Goal: Find specific page/section

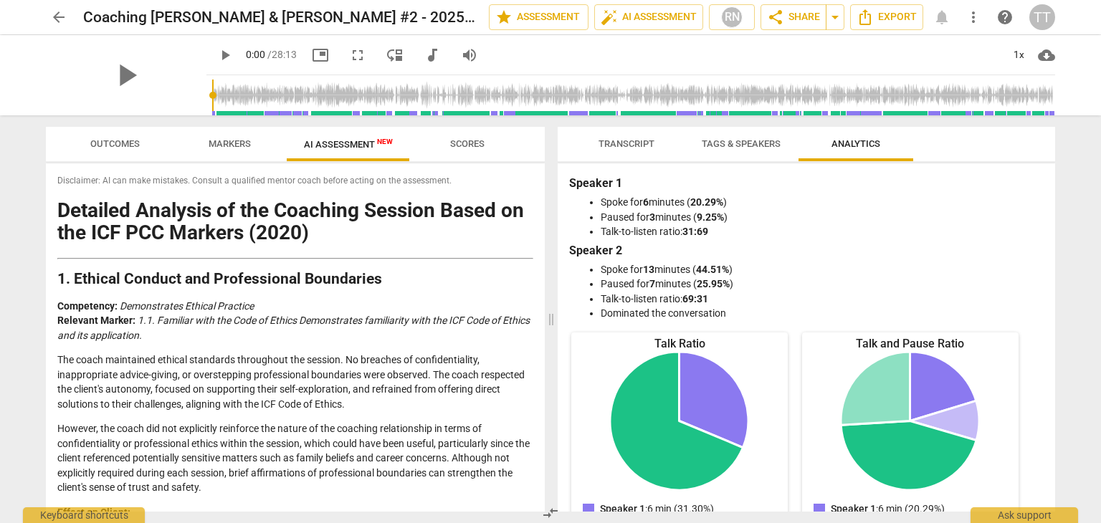
click at [65, 14] on span "arrow_back" at bounding box center [58, 17] width 17 height 17
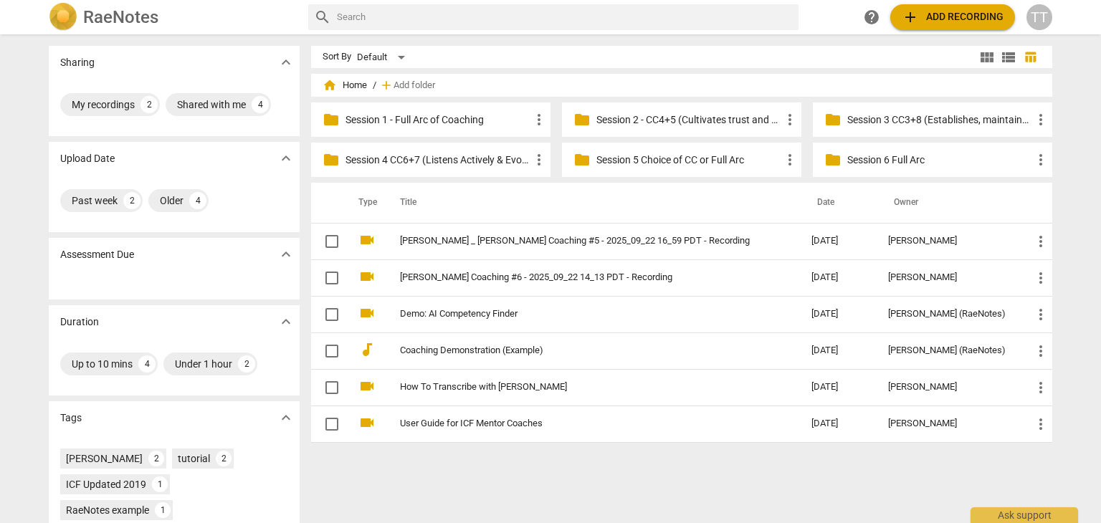
click at [887, 155] on p "Session 6 Full Arc" at bounding box center [939, 160] width 185 height 15
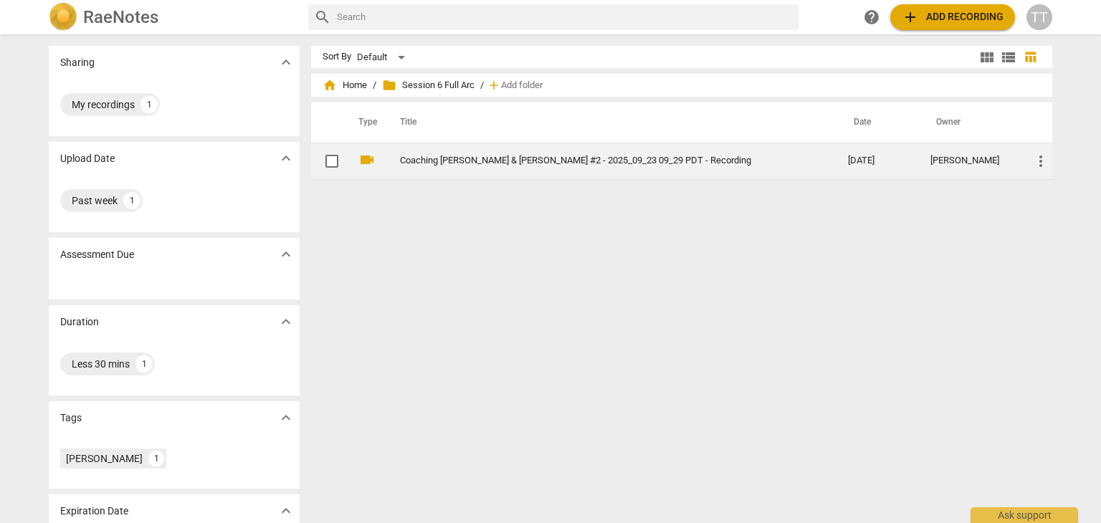
click at [502, 156] on link "Coaching [PERSON_NAME] & [PERSON_NAME] #2 - 2025_09_23 09_29 PDT - Recording" at bounding box center [598, 161] width 396 height 11
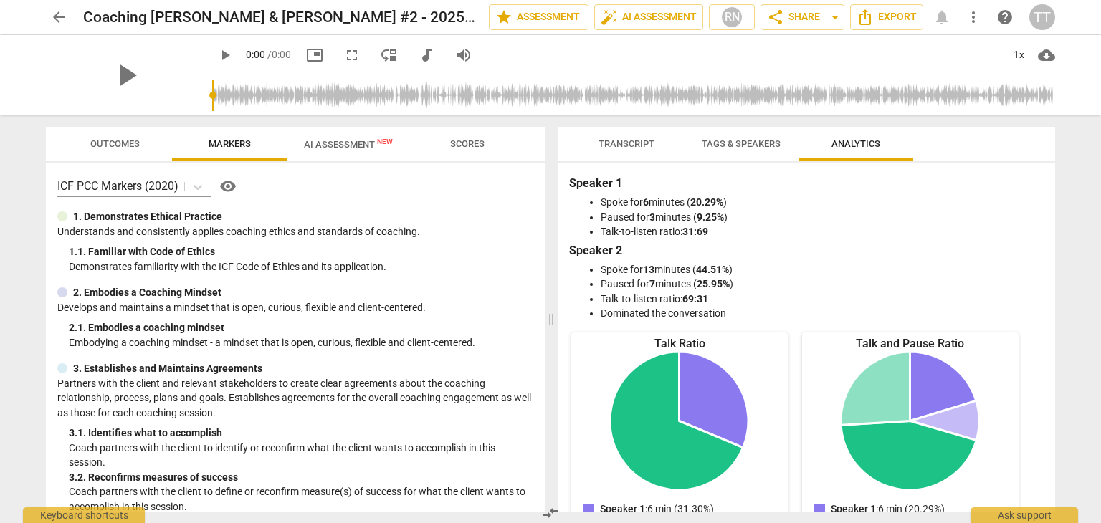
click at [373, 140] on span "AI Assessment New" at bounding box center [348, 144] width 89 height 11
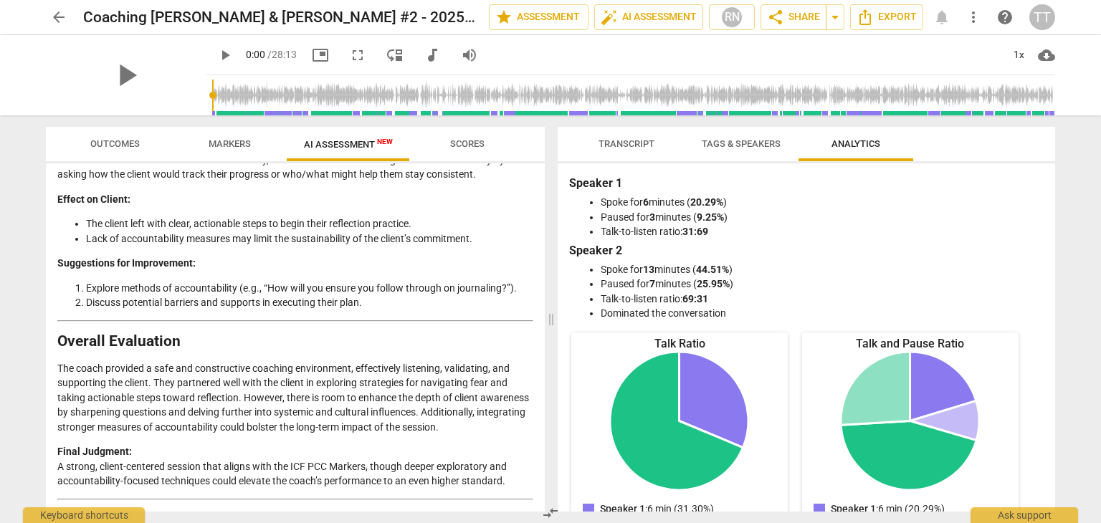
scroll to position [2763, 0]
